Goal: Check status: Check status

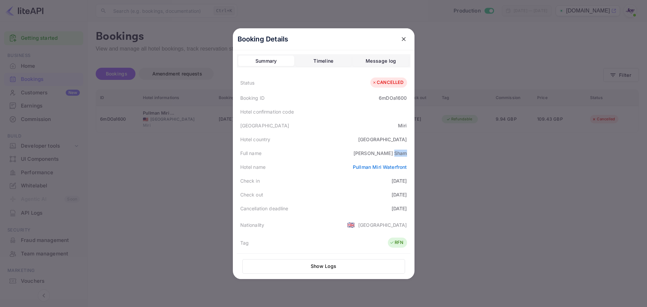
scroll to position [152, 0]
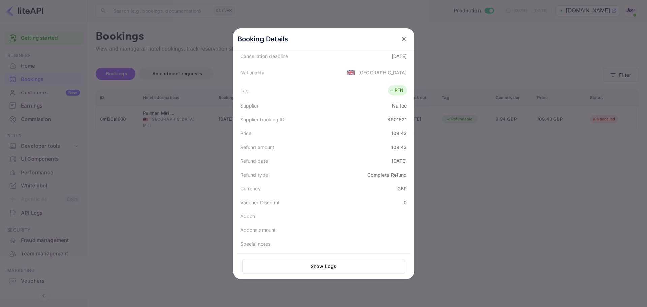
click at [402, 39] on icon "close" at bounding box center [404, 39] width 7 height 7
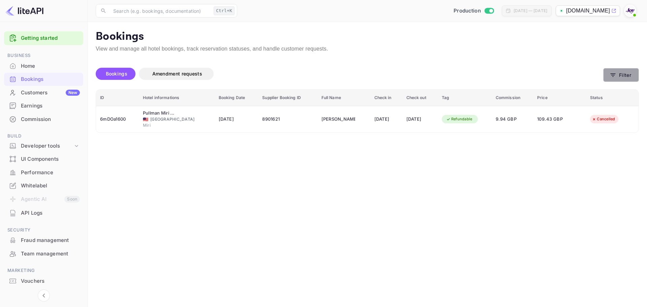
click at [621, 80] on button "Filter" at bounding box center [622, 75] width 36 height 14
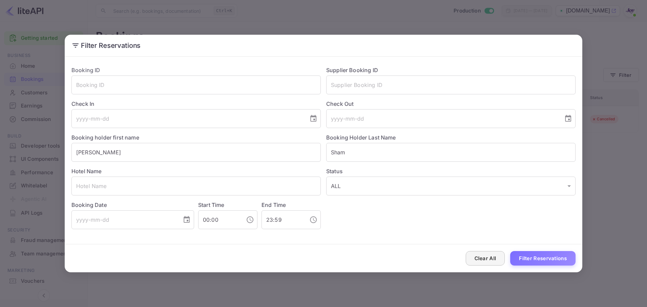
click at [491, 260] on button "Clear All" at bounding box center [485, 258] width 39 height 15
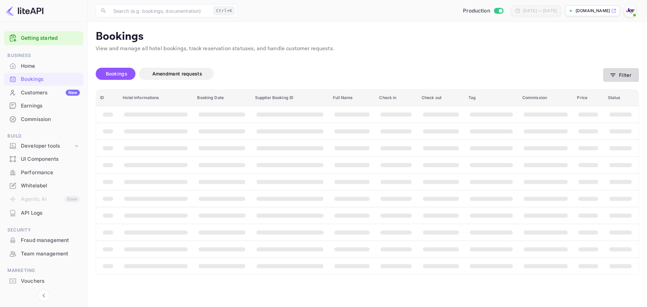
click at [630, 75] on button "Filter" at bounding box center [622, 75] width 36 height 14
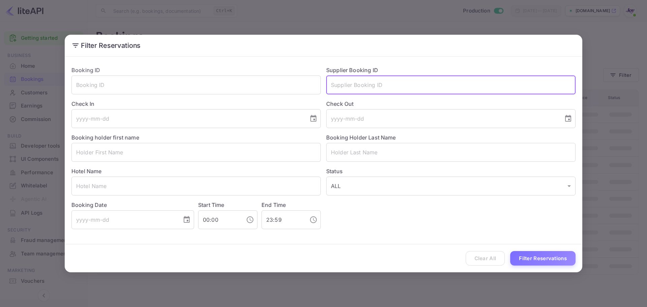
click at [341, 86] on input "text" at bounding box center [451, 85] width 250 height 19
paste input "07725613336"
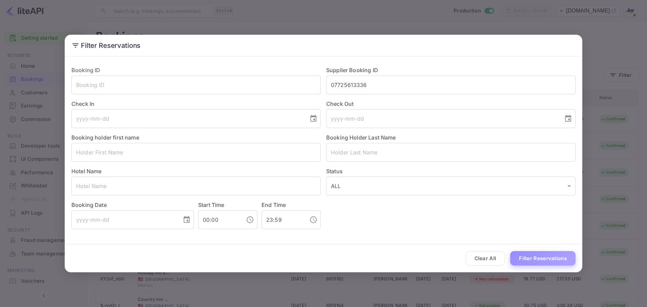
click at [546, 261] on button "Filter Reservations" at bounding box center [543, 258] width 65 height 15
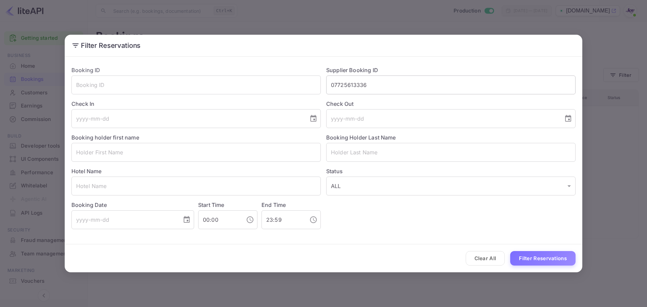
click at [347, 84] on input "07725613336" at bounding box center [451, 85] width 250 height 19
paste input "8191388"
type input "8191388"
click at [539, 258] on button "Filter Reservations" at bounding box center [543, 258] width 65 height 15
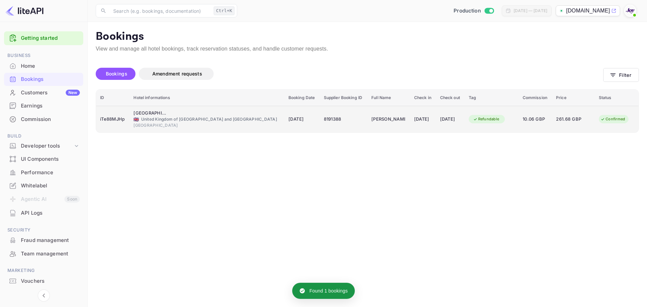
click at [177, 121] on div "🇬🇧 [GEOGRAPHIC_DATA] and [GEOGRAPHIC_DATA]" at bounding box center [207, 119] width 147 height 6
